Goal: Ask a question

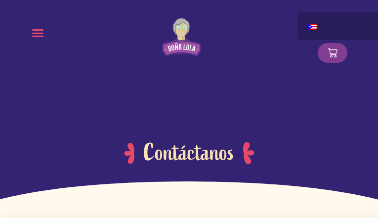
type input "QEkgmtkxswBMiw"
type input "rTBuktEwmbkzrKY"
type input "dokivoqifut48@gmail.com"
radio input "true"
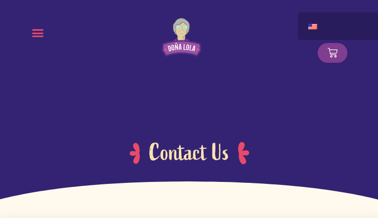
type input "JvIJTvpgXYfEpua"
type input "UWmUdKOc"
type input "dokivoqifut48@gmail.com"
radio input "true"
